Goal: Task Accomplishment & Management: Use online tool/utility

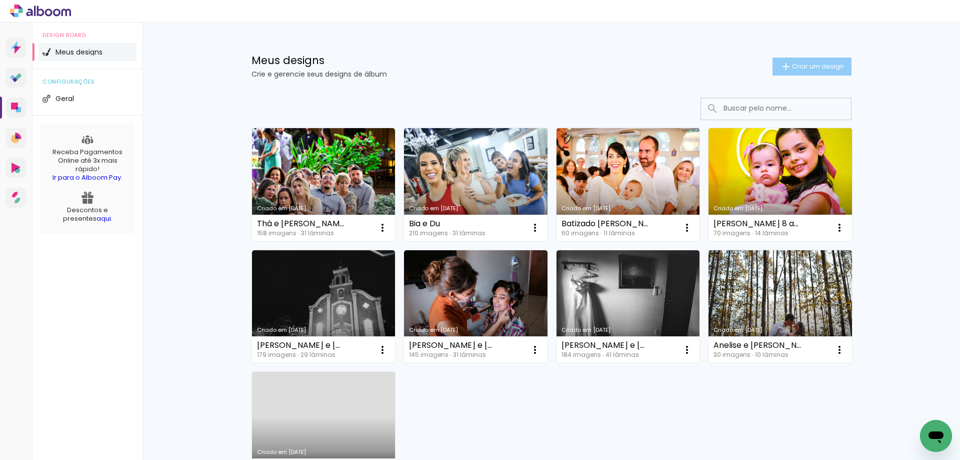
click at [810, 59] on paper-button "Criar um design" at bounding box center [812, 67] width 79 height 18
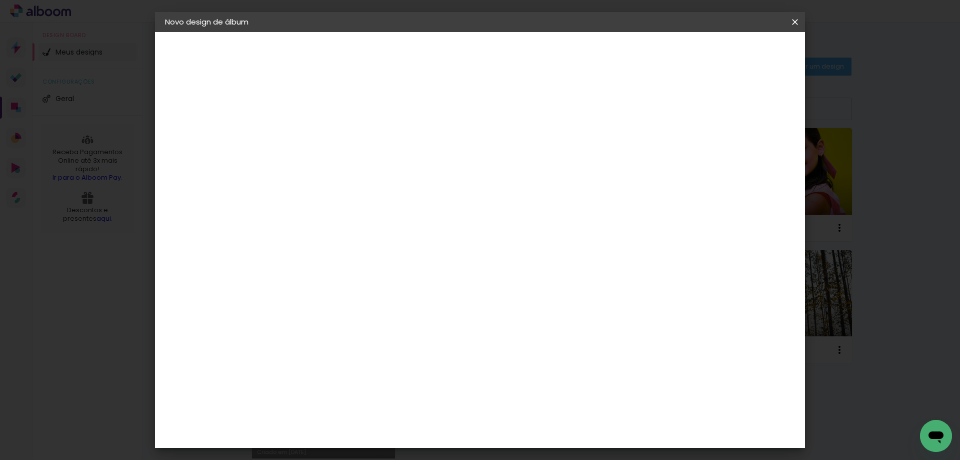
click at [329, 137] on input at bounding box center [329, 135] width 0 height 16
type input "Ge e Rafa"
type paper-input "Ge e Rafa"
click at [0, 0] on slot "Avançar" at bounding box center [0, 0] width 0 height 0
click at [0, 0] on slot "Tamanho Livre" at bounding box center [0, 0] width 0 height 0
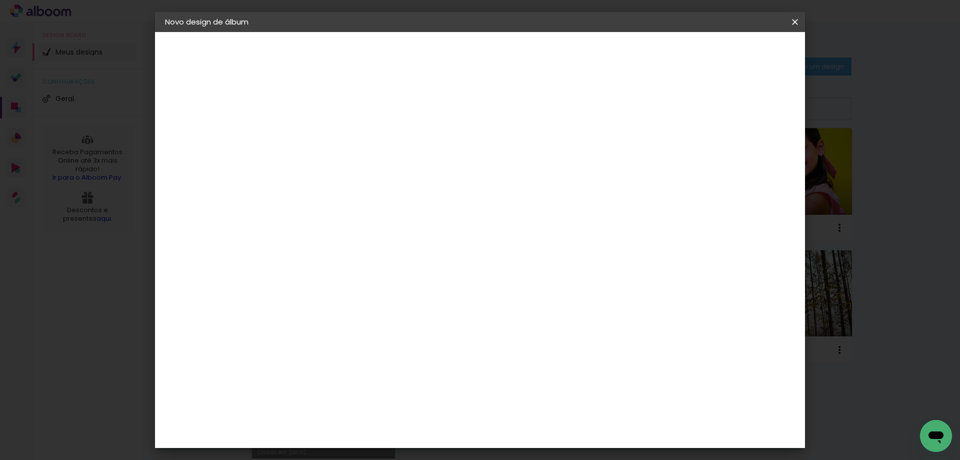
click at [0, 0] on slot "Avançar" at bounding box center [0, 0] width 0 height 0
click at [308, 286] on input "30" at bounding box center [297, 284] width 26 height 15
type input "30,5"
type paper-input "30,5"
click at [733, 51] on span "Iniciar design" at bounding box center [710, 53] width 46 height 7
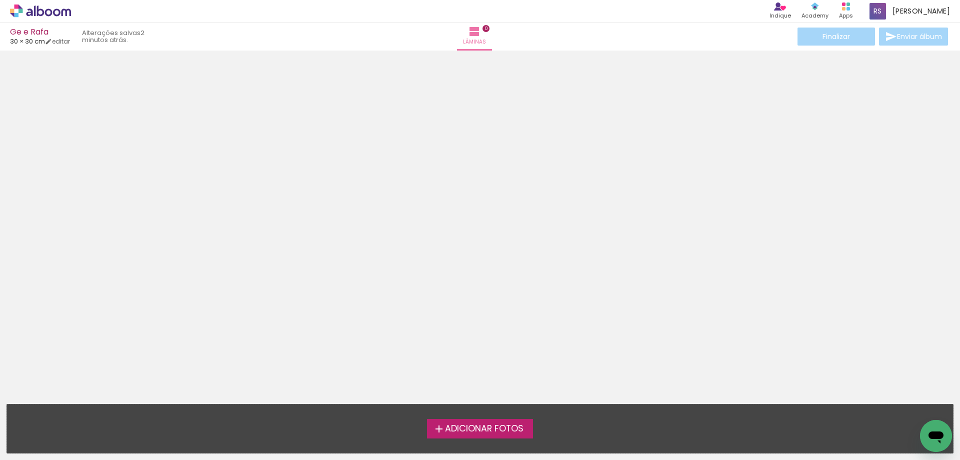
click at [468, 421] on label "Adicionar Fotos" at bounding box center [480, 428] width 107 height 19
click at [0, 0] on input "file" at bounding box center [0, 0] width 0 height 0
